Goal: Navigation & Orientation: Go to known website

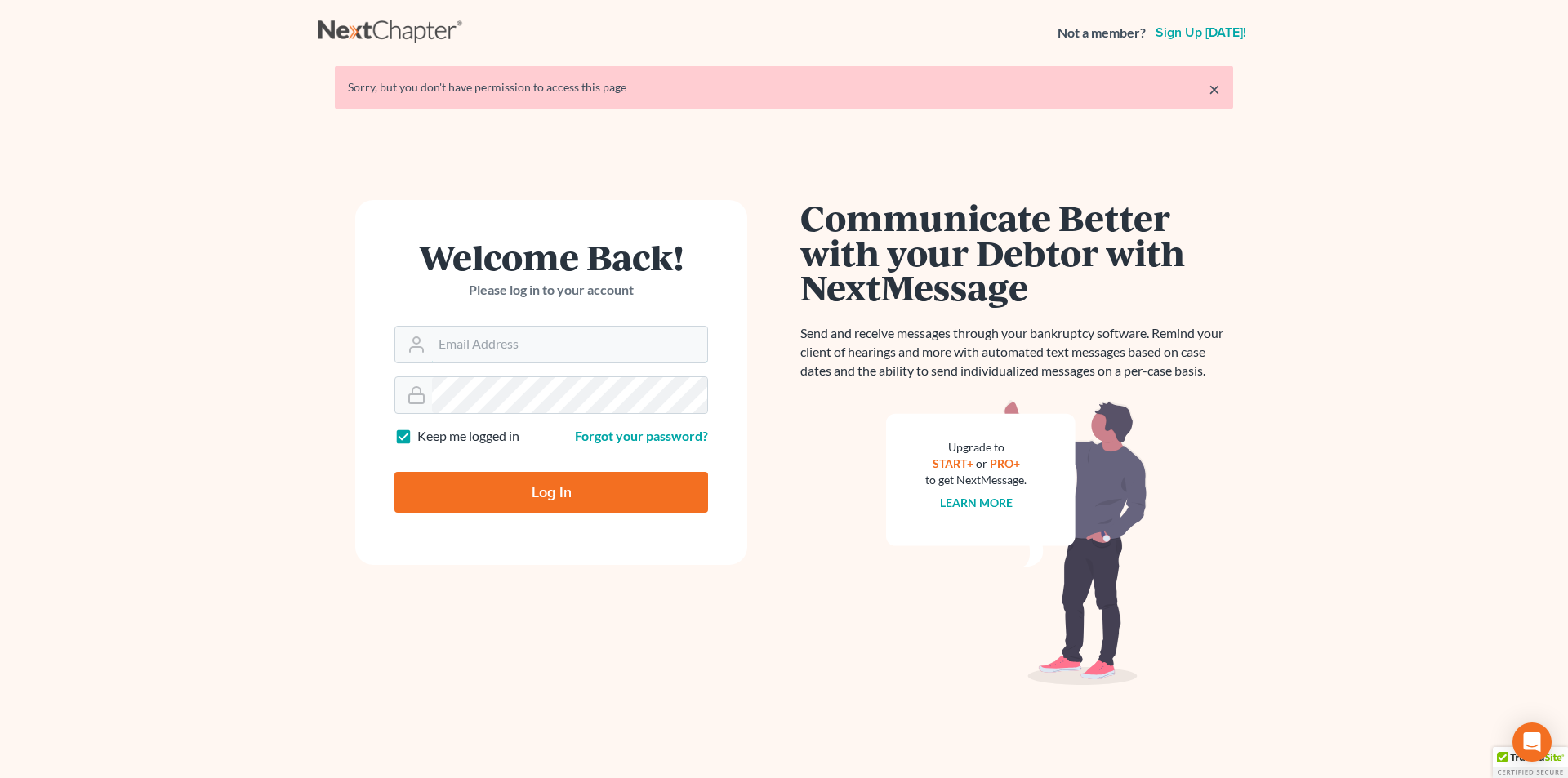
type input "[EMAIL_ADDRESS][DOMAIN_NAME]"
click at [506, 482] on input "Log In" at bounding box center [551, 491] width 314 height 40
type input "Thinking..."
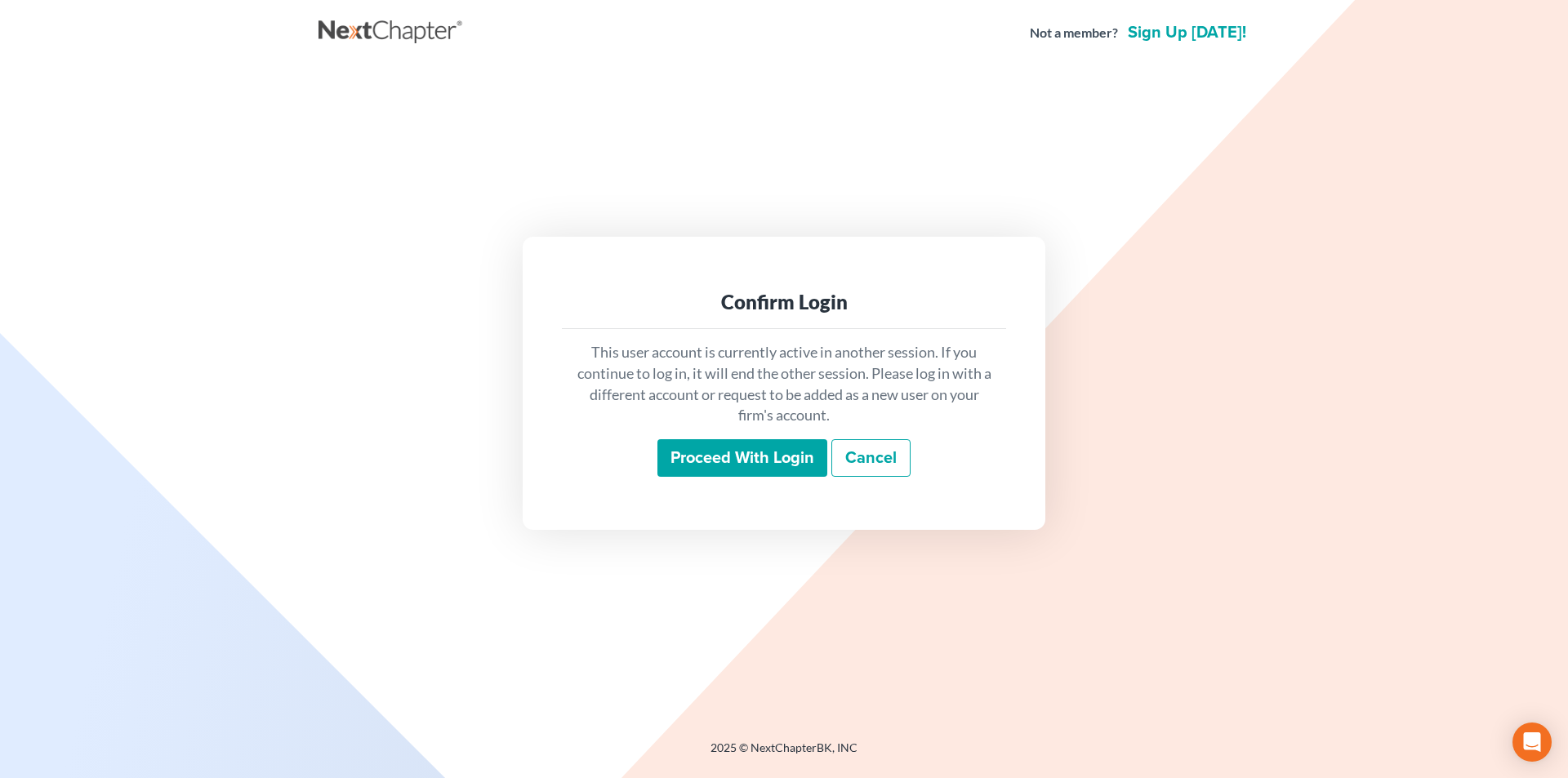
click at [683, 456] on input "Proceed with login" at bounding box center [743, 458] width 170 height 37
